Goal: Check status: Check status

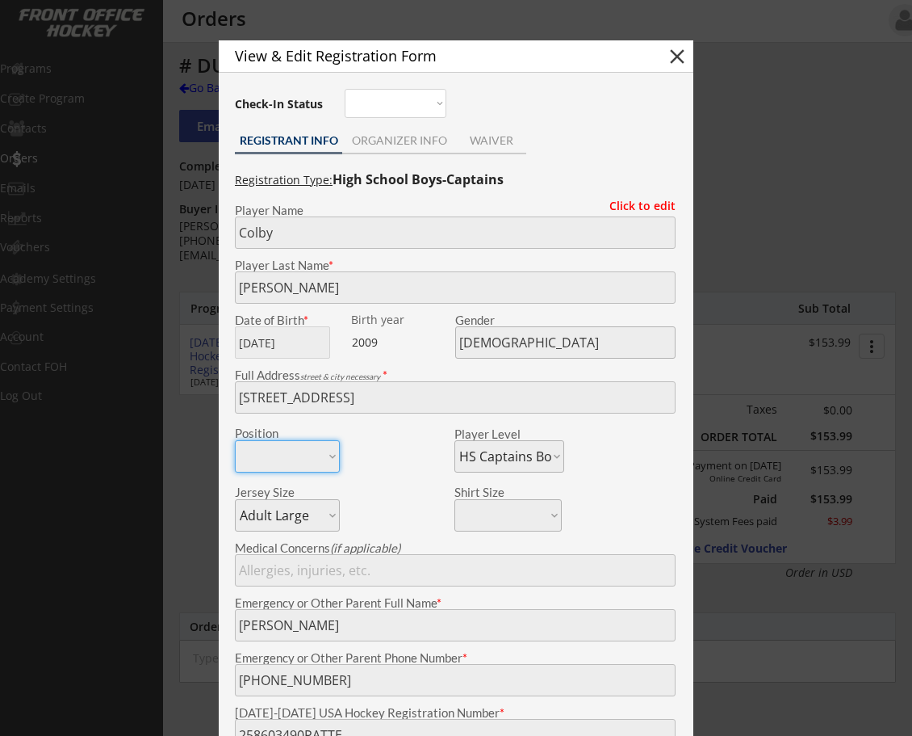
select select ""HS Captains Boys""
select select ""Adult Large""
select select ""Yes""
click at [677, 55] on button "close" at bounding box center [677, 56] width 24 height 24
select select ""PLACEHOLDER_1427118222253""
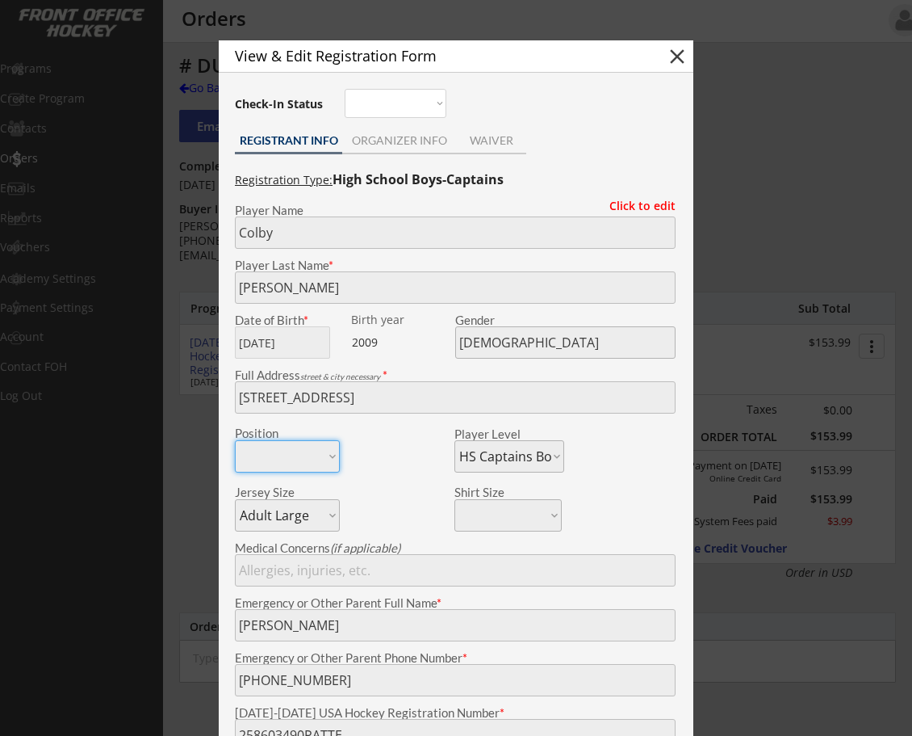
select select ""PLACEHOLDER_1427118222253""
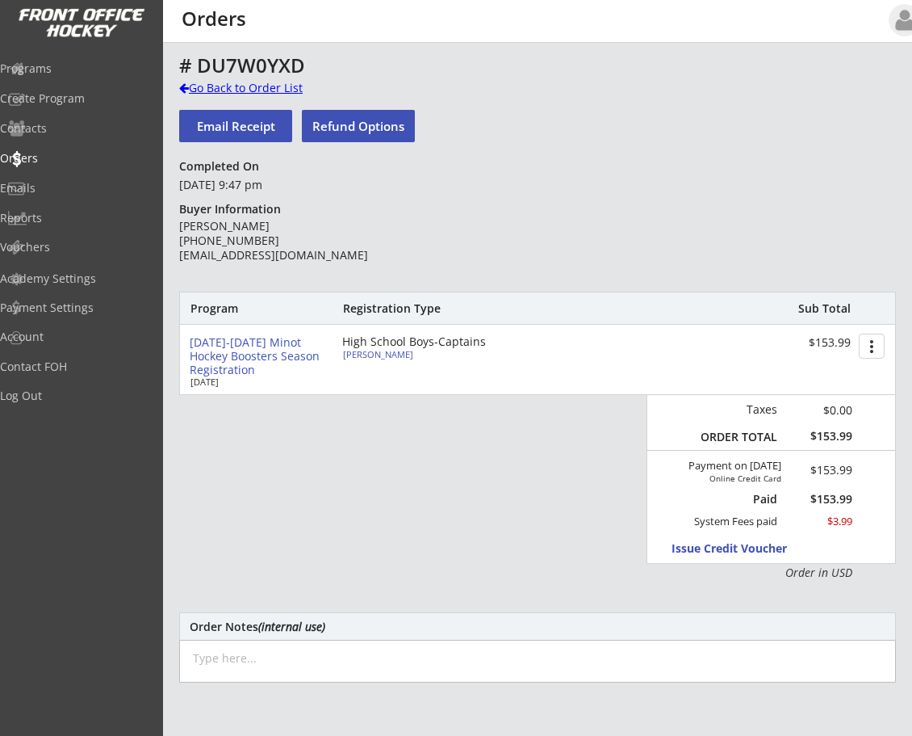
click at [187, 86] on div at bounding box center [184, 87] width 10 height 11
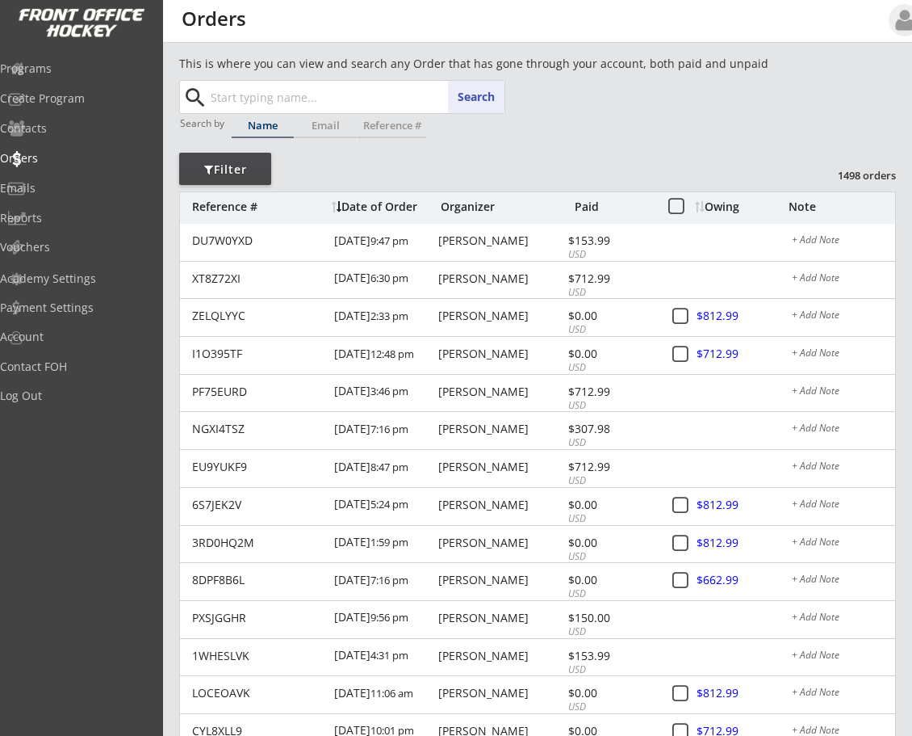
click at [279, 98] on input "text" at bounding box center [355, 97] width 297 height 32
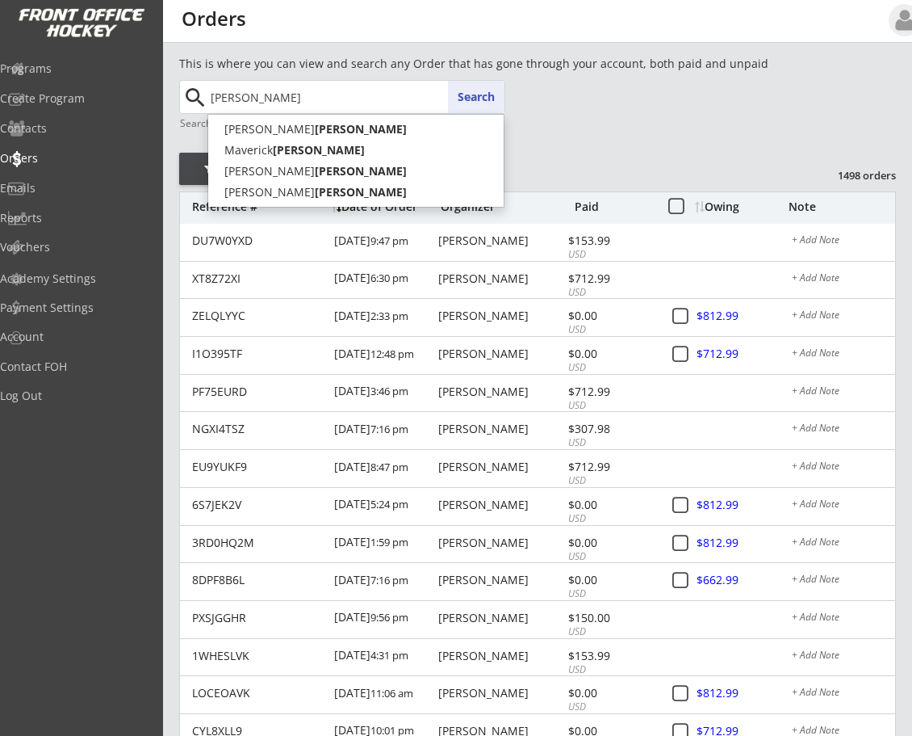
type input "[PERSON_NAME]"
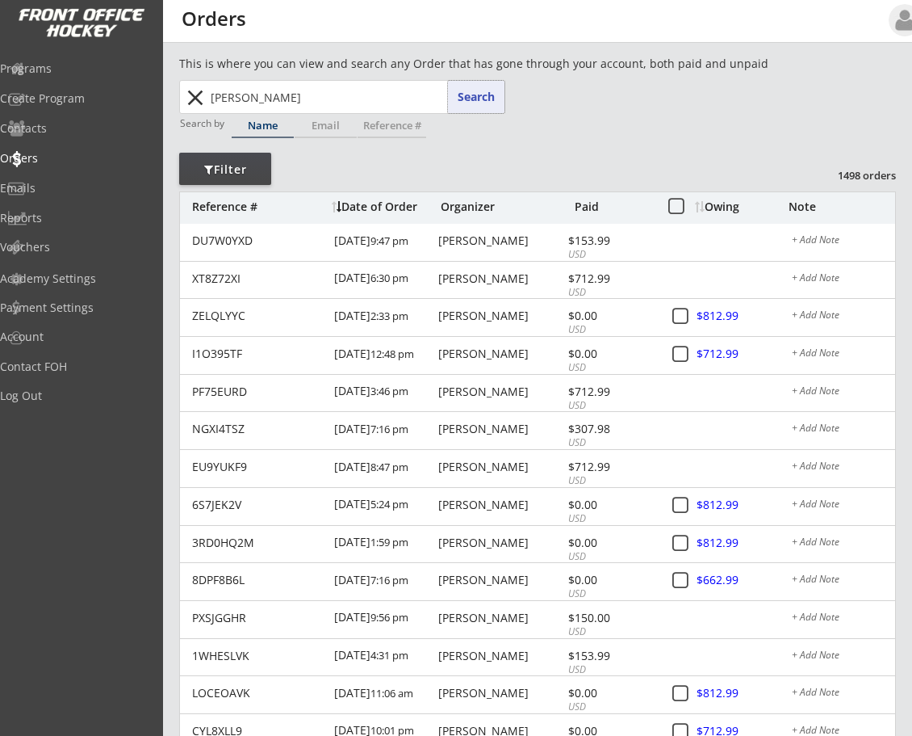
click at [469, 98] on button "Search" at bounding box center [476, 97] width 57 height 32
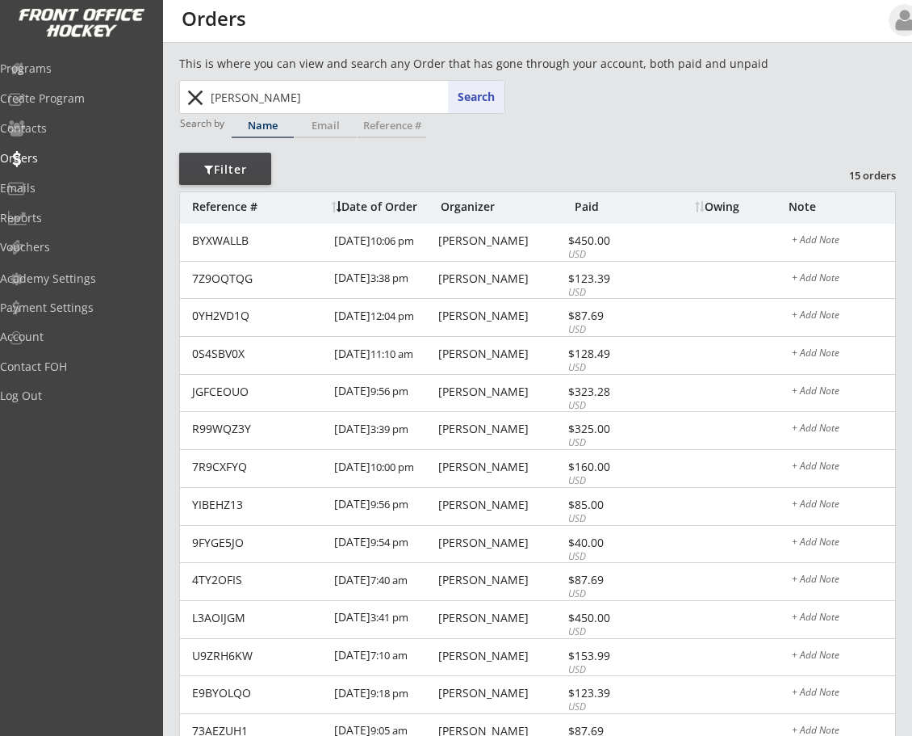
click at [195, 98] on button "close" at bounding box center [195, 98] width 27 height 26
